Goal: Information Seeking & Learning: Learn about a topic

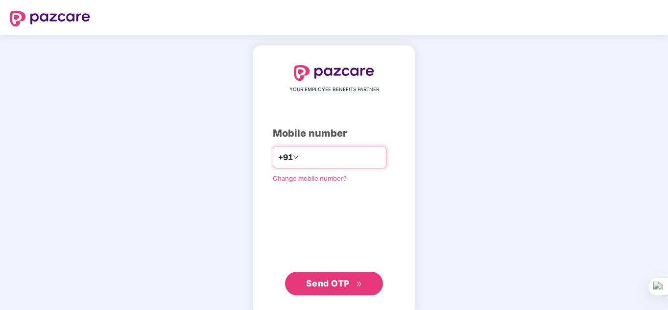
click at [335, 160] on input "number" at bounding box center [341, 157] width 80 height 16
type input "**********"
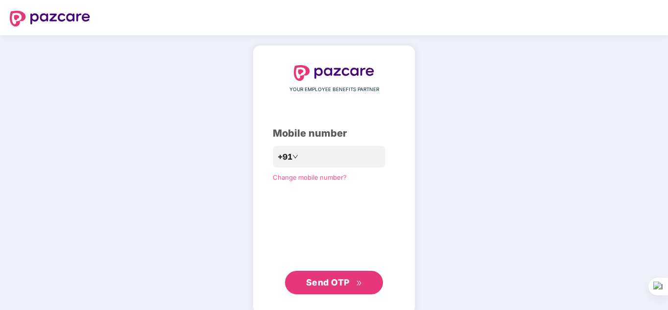
click at [339, 275] on button "Send OTP" at bounding box center [334, 282] width 98 height 23
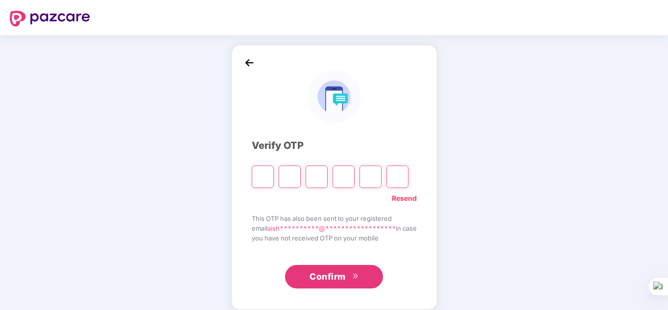
type input "*"
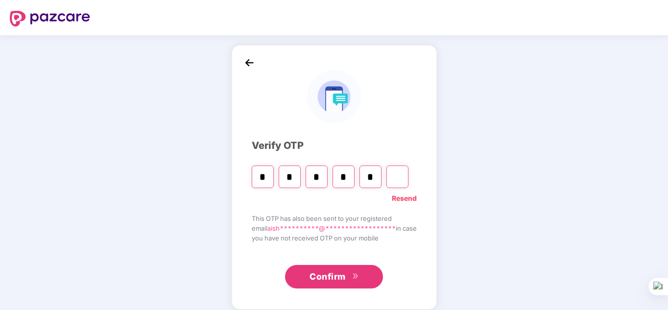
type input "*"
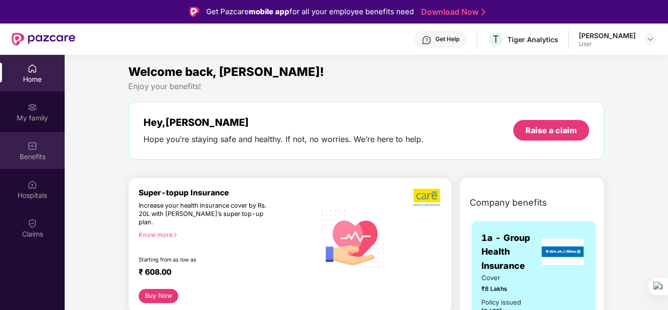
click at [43, 154] on div "Benefits" at bounding box center [32, 157] width 65 height 10
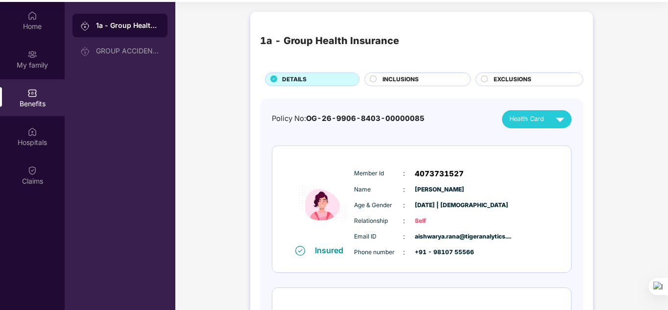
scroll to position [55, 0]
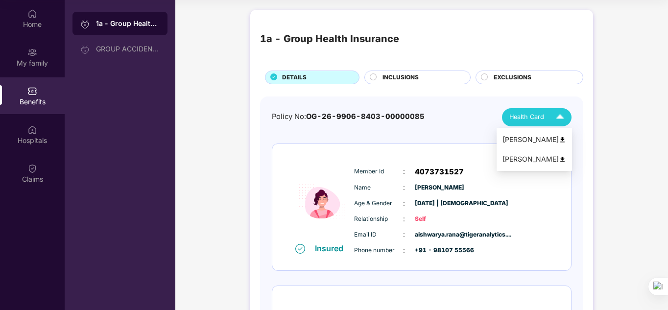
click at [545, 115] on div "Health Card" at bounding box center [538, 117] width 59 height 17
click at [566, 139] on img at bounding box center [562, 139] width 7 height 7
click at [566, 161] on img at bounding box center [562, 159] width 7 height 7
click at [408, 75] on span "INCLUSIONS" at bounding box center [400, 77] width 36 height 9
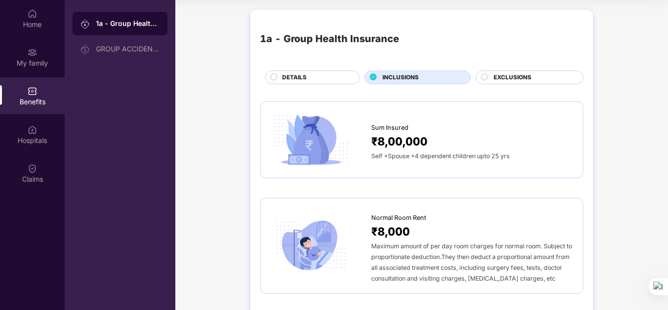
click at [539, 75] on div "EXCLUSIONS" at bounding box center [533, 78] width 89 height 11
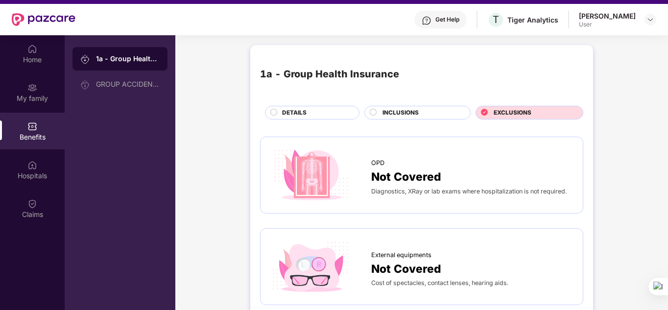
scroll to position [0, 0]
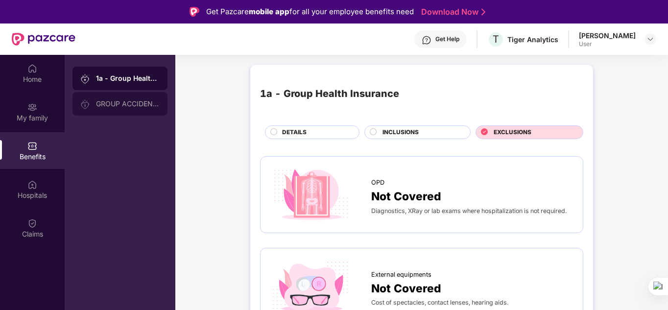
click at [141, 95] on div "GROUP ACCIDENTAL INSURANCE" at bounding box center [119, 103] width 95 height 23
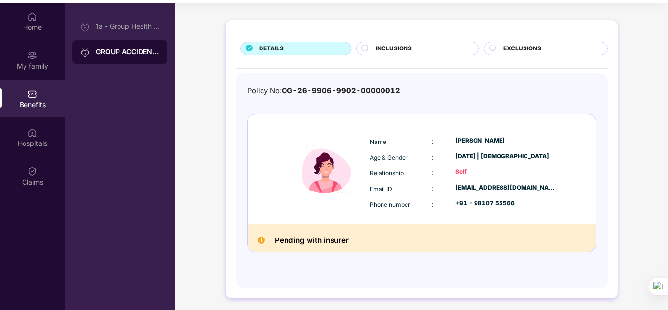
scroll to position [55, 0]
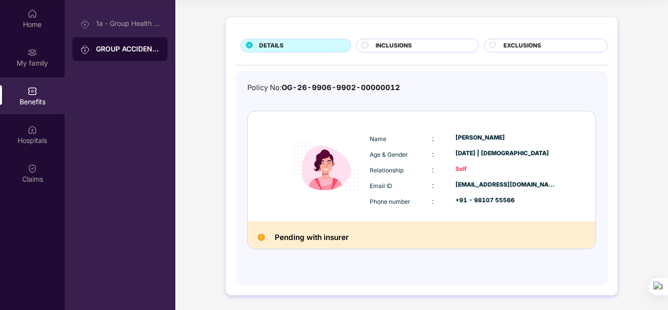
click at [262, 235] on img at bounding box center [260, 236] width 7 height 7
click at [41, 130] on div "Hospitals" at bounding box center [32, 134] width 65 height 37
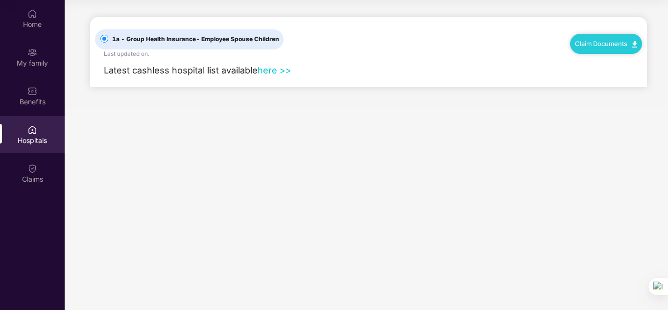
scroll to position [0, 0]
click at [35, 178] on div "Claims" at bounding box center [32, 179] width 65 height 10
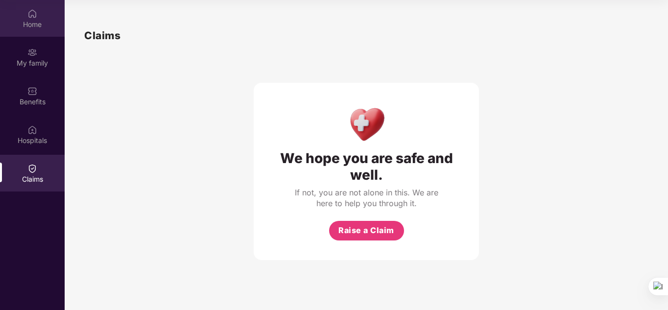
click at [33, 31] on div "Home" at bounding box center [32, 18] width 65 height 37
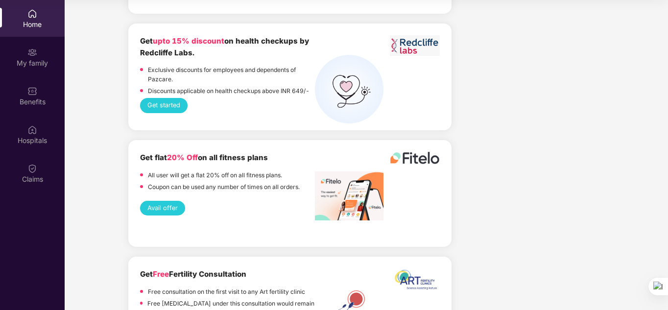
scroll to position [1330, 0]
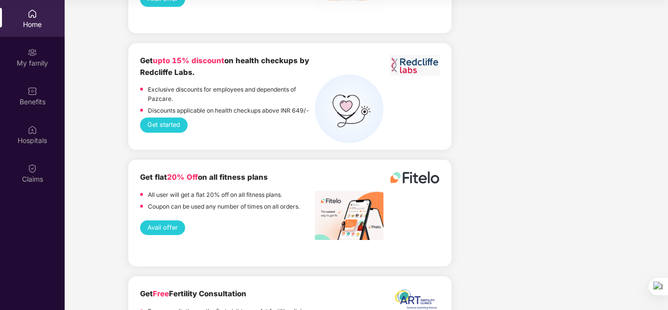
click at [174, 221] on button "Avail offer" at bounding box center [162, 227] width 45 height 15
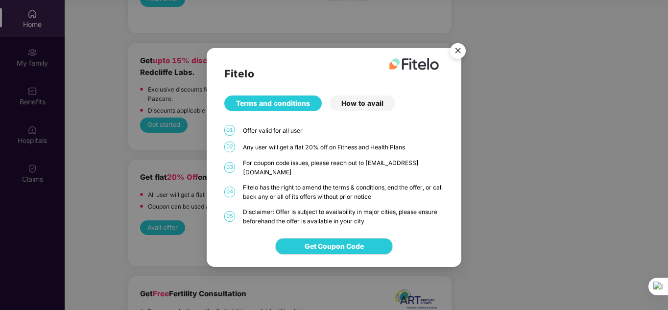
click at [529, 136] on div "Fitelo Terms and conditions How to avail 01 Offer valid for all user 02 Any use…" at bounding box center [334, 155] width 668 height 310
